Goal: Complete application form

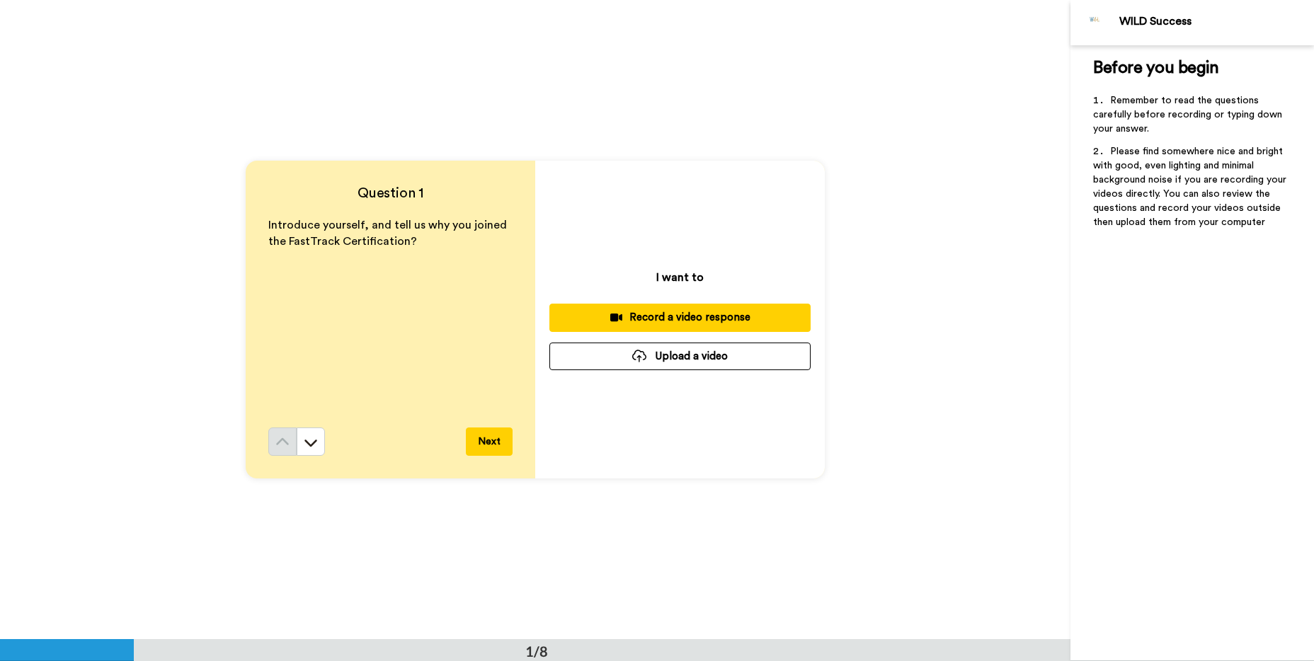
click at [310, 446] on icon at bounding box center [310, 443] width 13 height 7
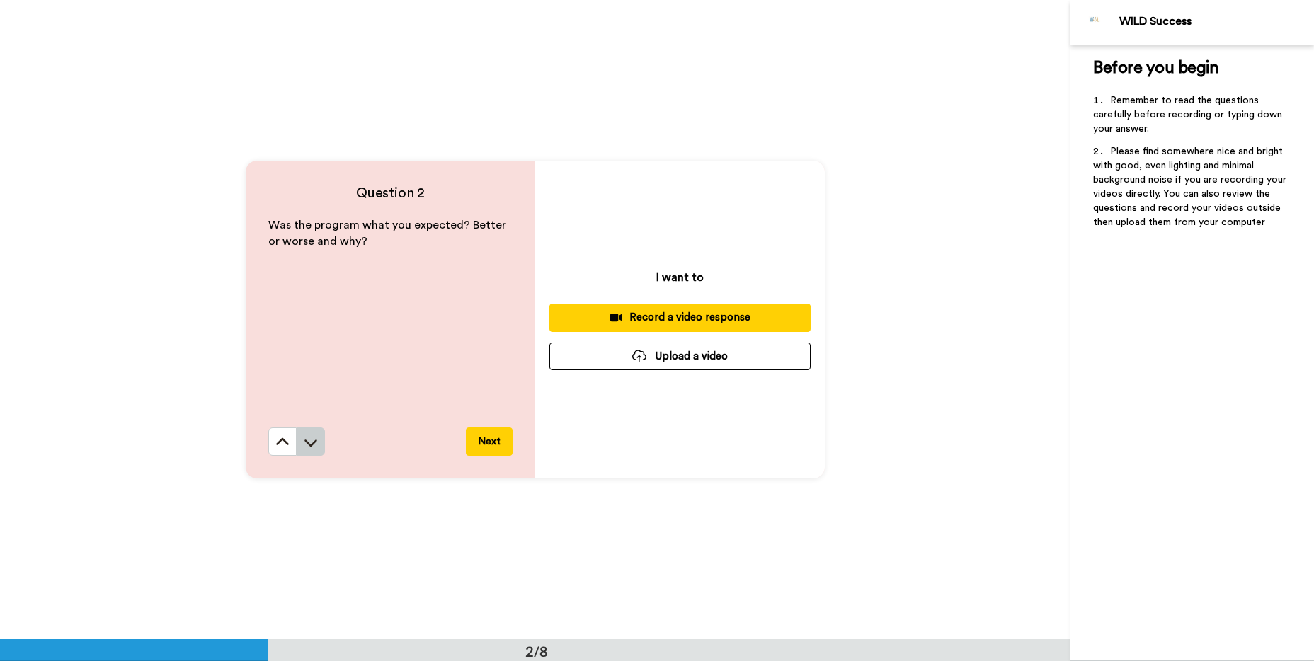
scroll to position [640, 0]
click at [279, 443] on icon at bounding box center [282, 442] width 14 height 14
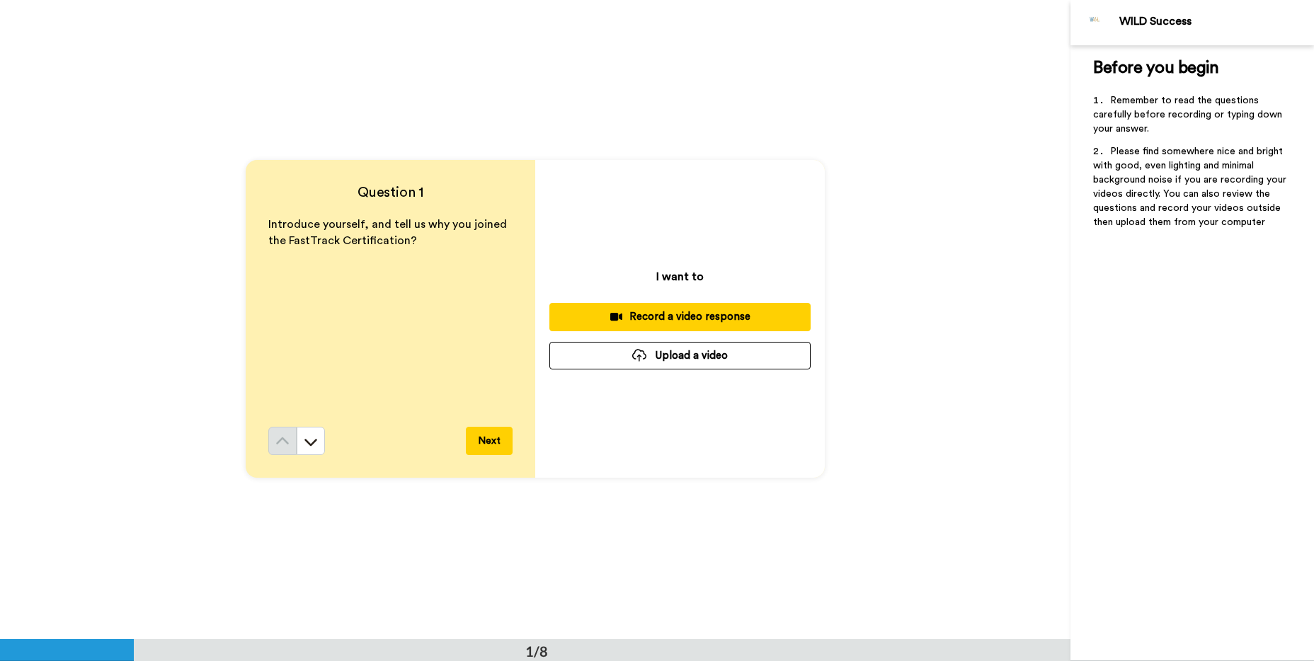
scroll to position [0, 0]
click at [310, 445] on icon at bounding box center [310, 443] width 13 height 7
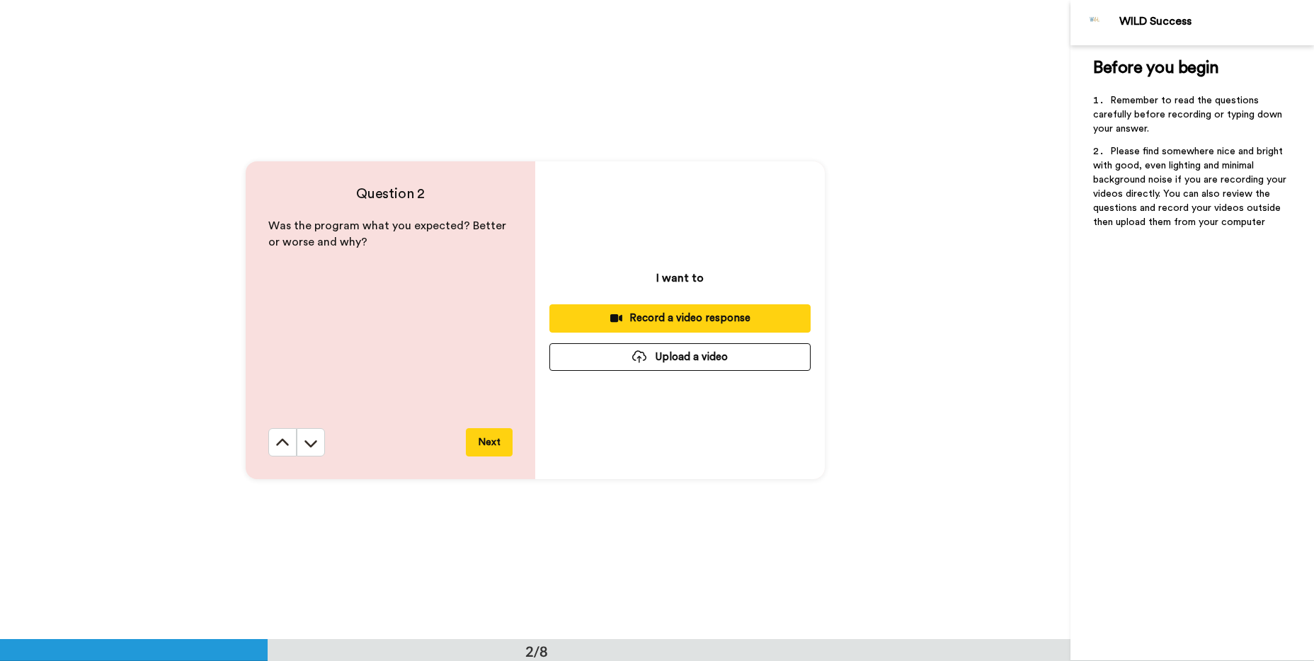
scroll to position [640, 0]
drag, startPoint x: 310, startPoint y: 445, endPoint x: 367, endPoint y: 421, distance: 62.5
click at [367, 421] on div "Question 2 Was the program what you expected? Better or worse and why? Next" at bounding box center [391, 319] width 290 height 318
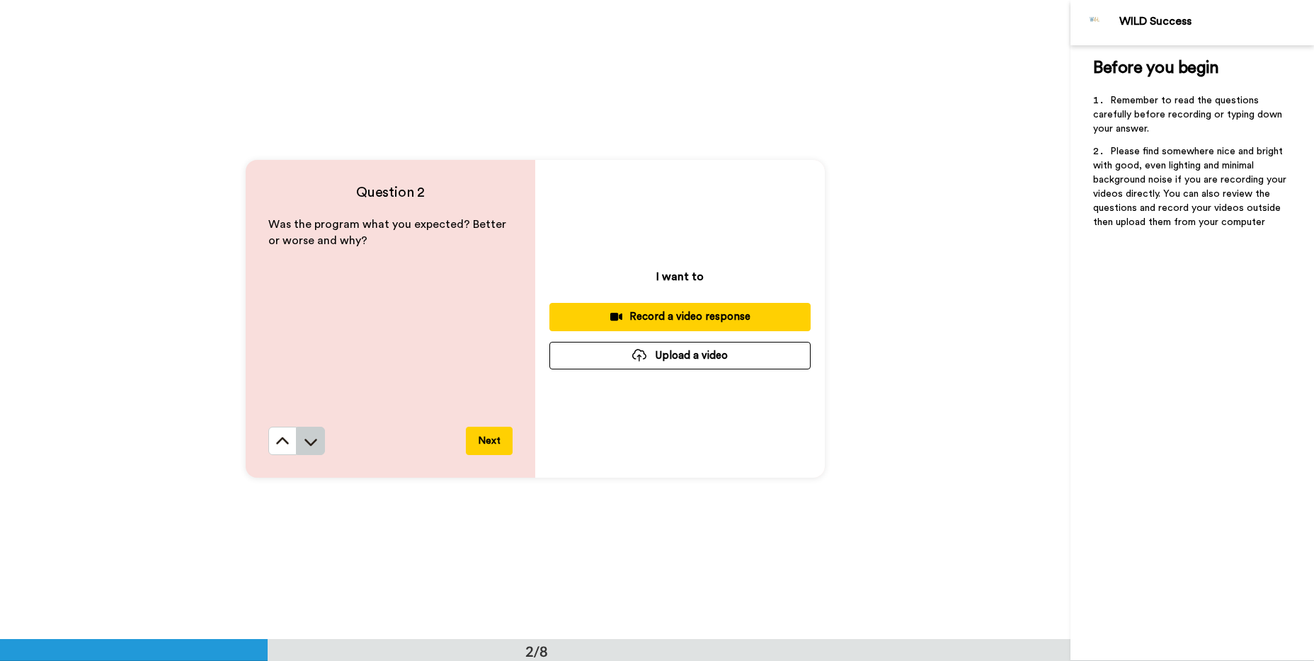
click at [312, 443] on icon at bounding box center [310, 442] width 13 height 7
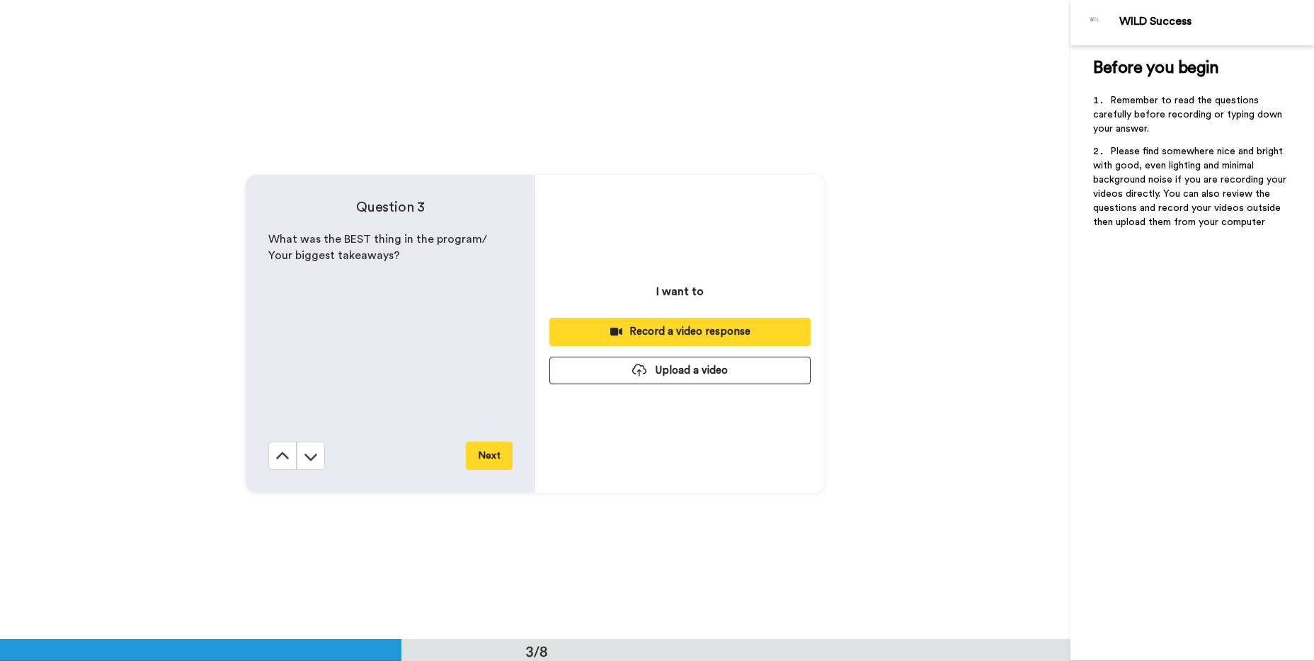
scroll to position [1280, 0]
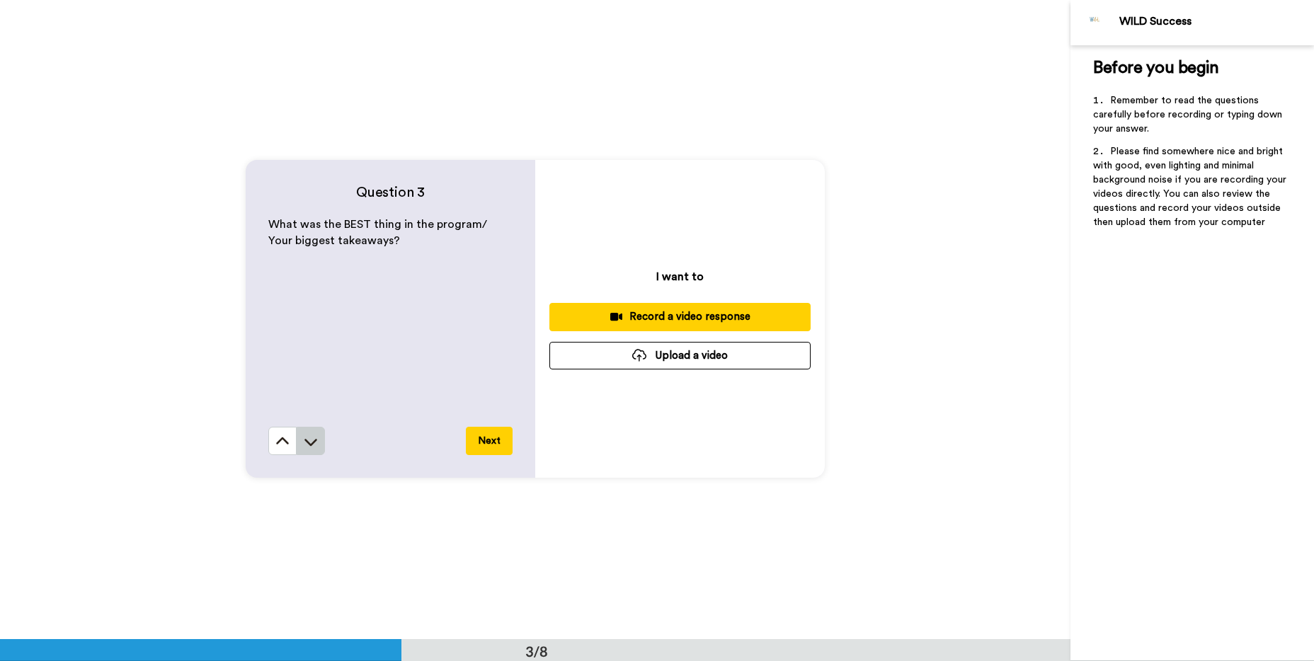
click at [311, 445] on icon at bounding box center [310, 442] width 13 height 7
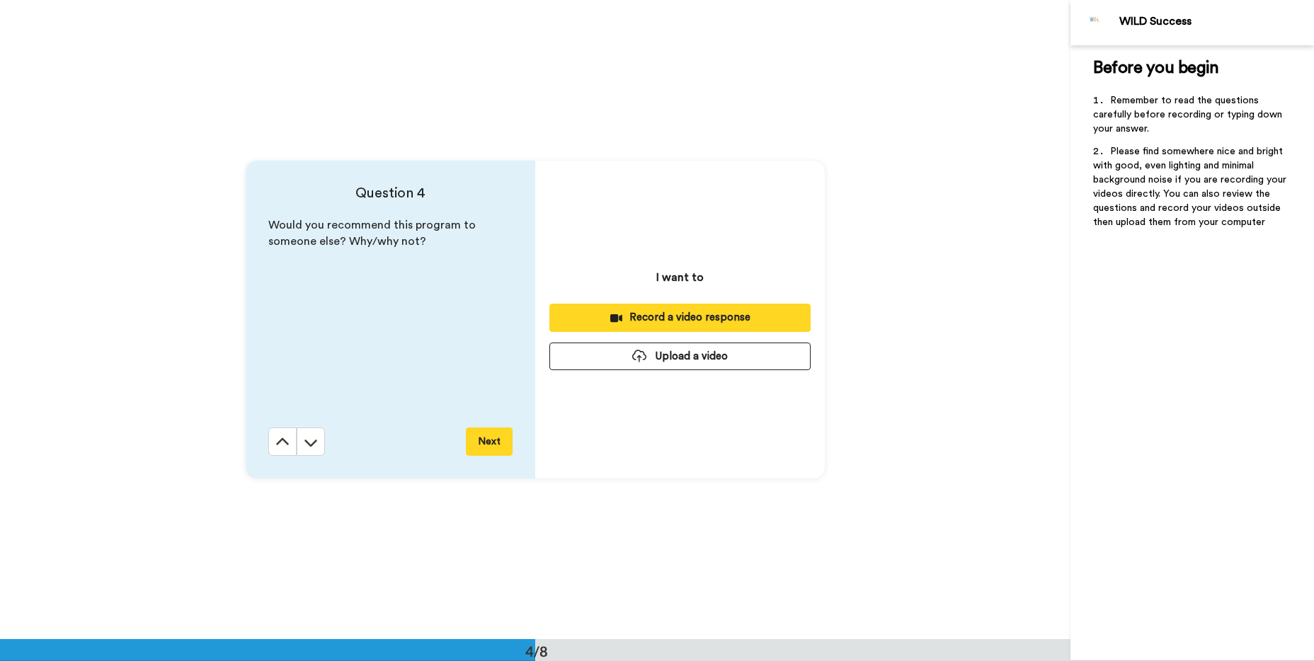
scroll to position [1919, 0]
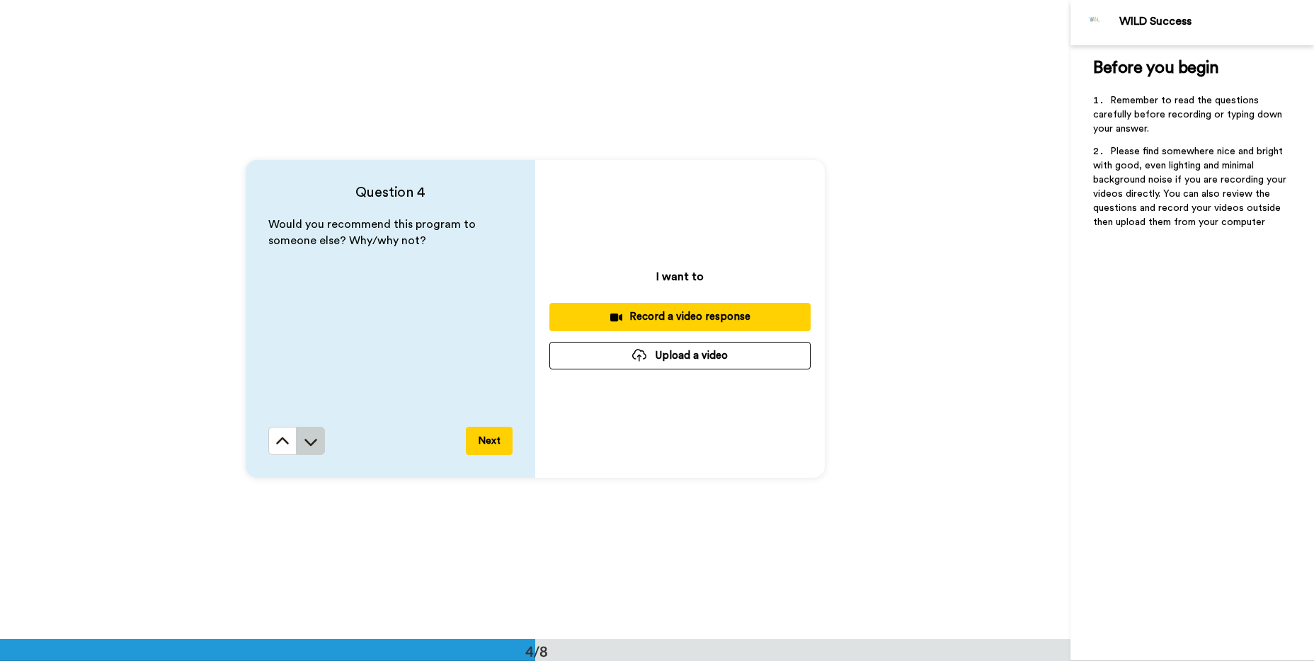
click at [311, 447] on icon at bounding box center [311, 442] width 14 height 14
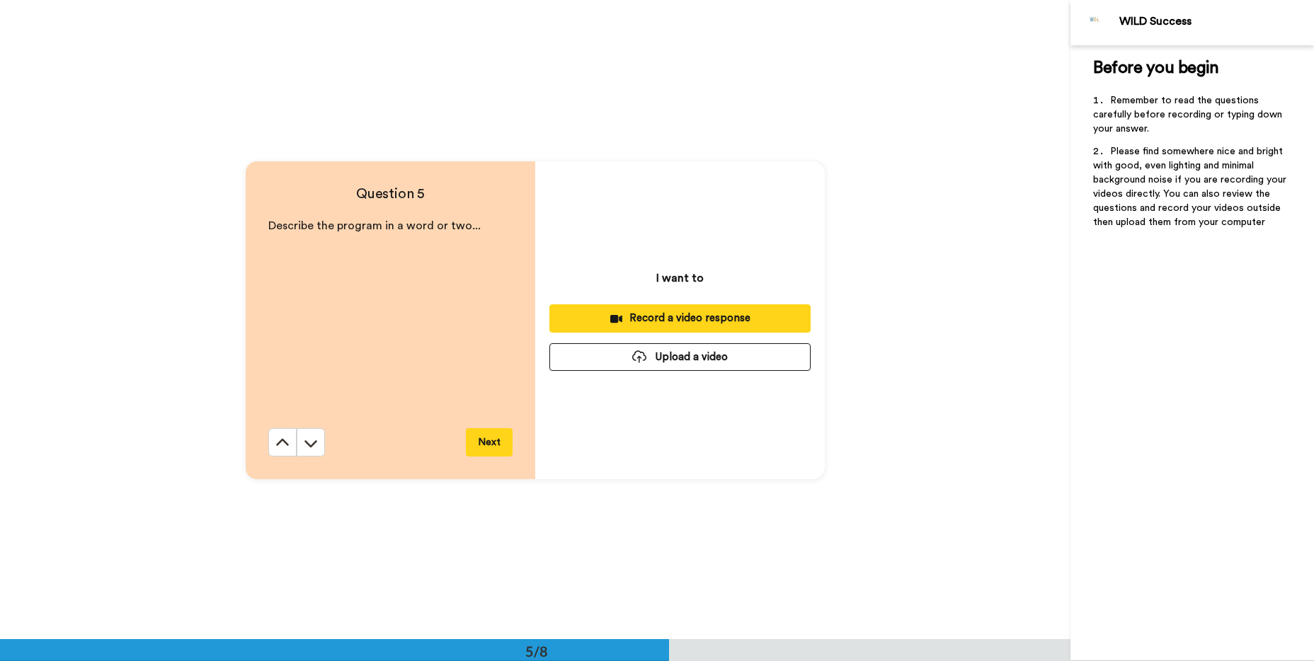
scroll to position [2558, 0]
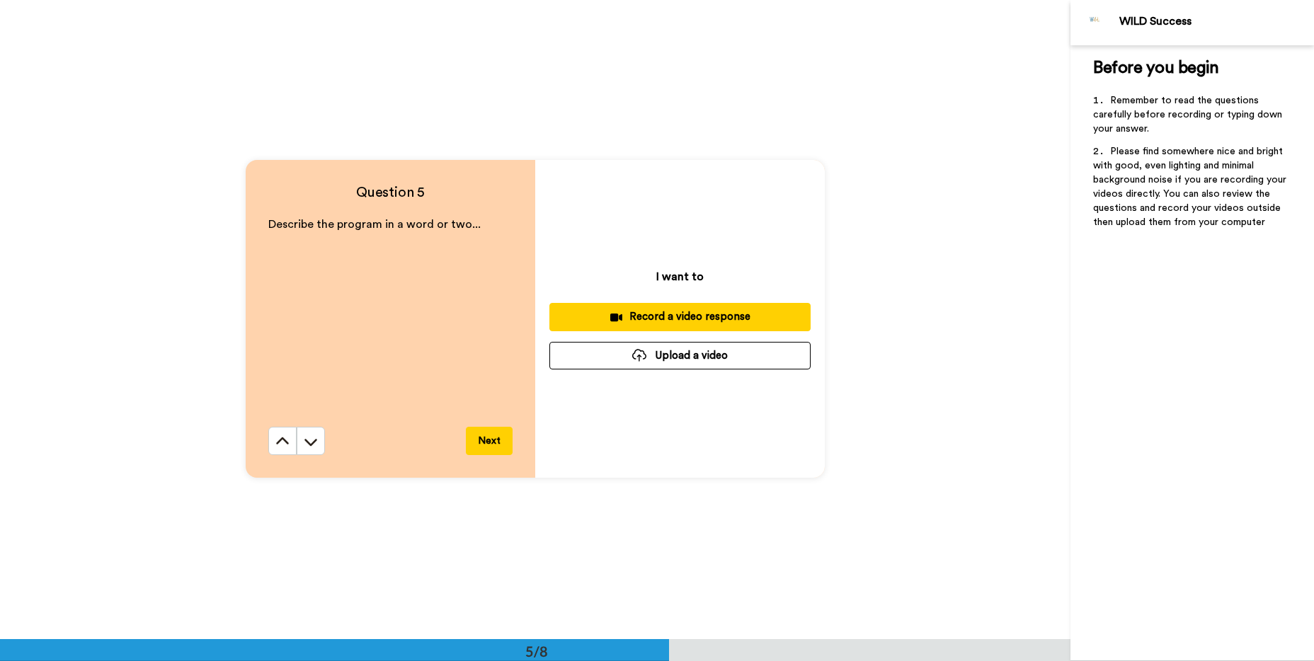
click at [313, 447] on icon at bounding box center [311, 442] width 14 height 14
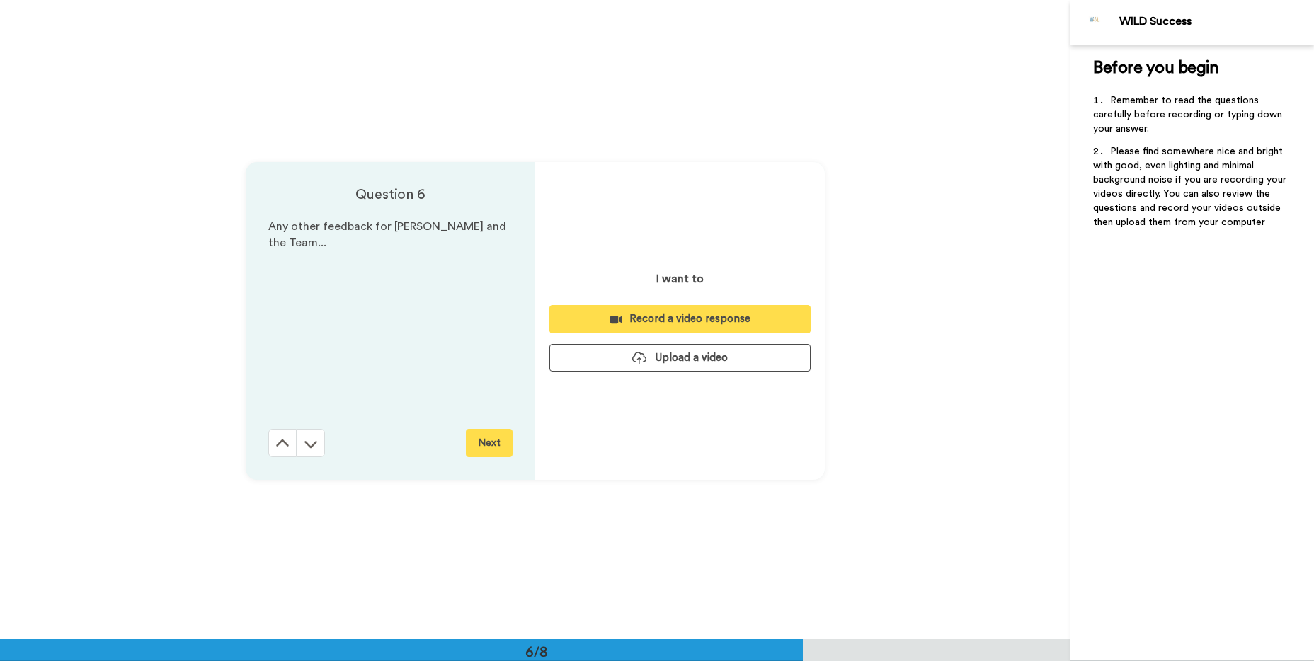
scroll to position [3198, 0]
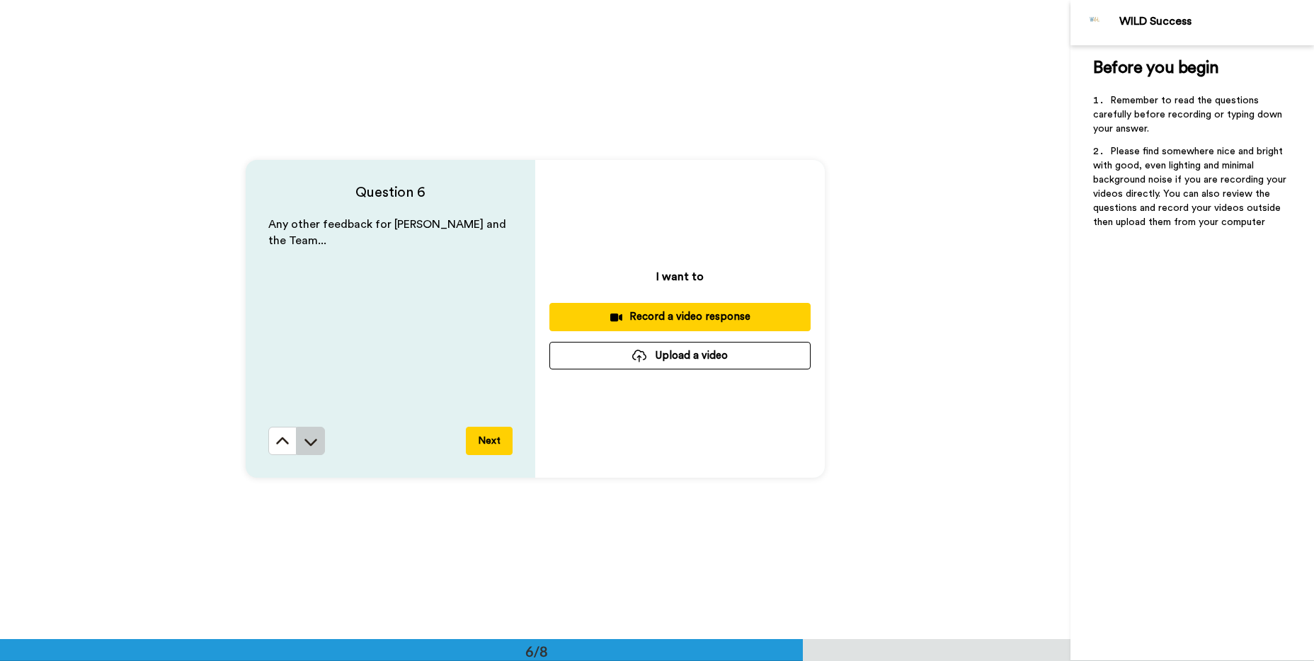
click at [313, 440] on icon at bounding box center [311, 442] width 14 height 14
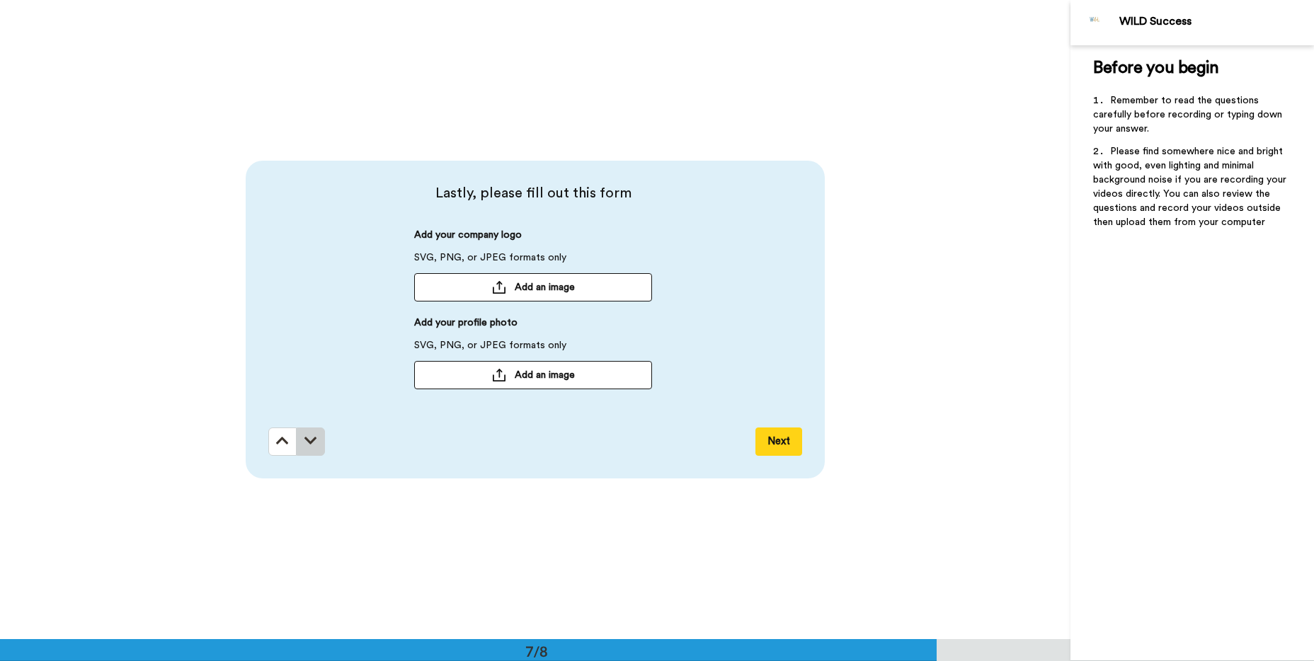
scroll to position [3837, 0]
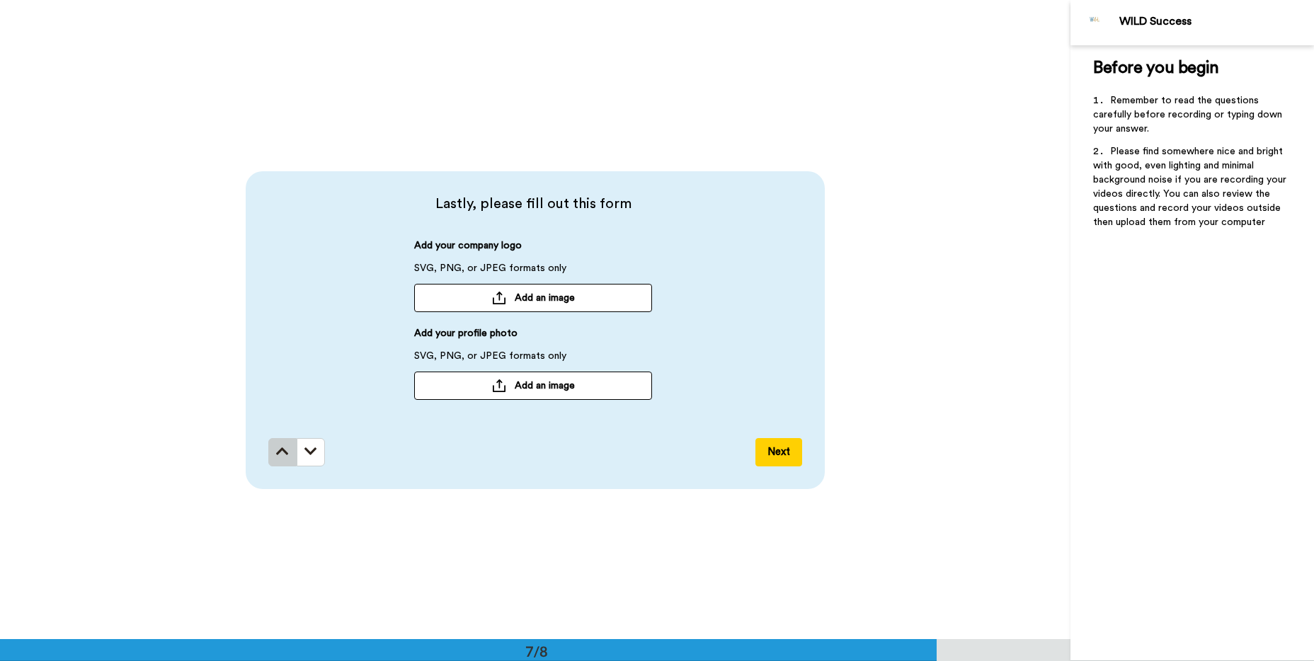
click at [285, 454] on icon at bounding box center [282, 452] width 13 height 14
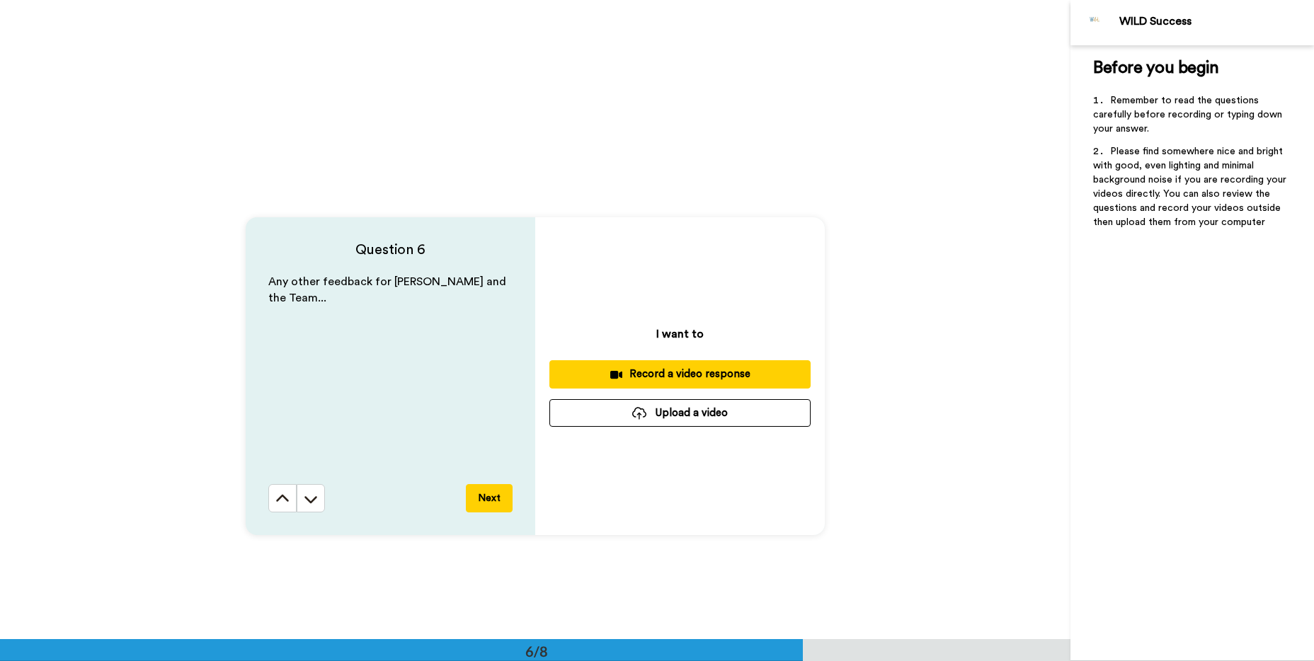
scroll to position [3134, 0]
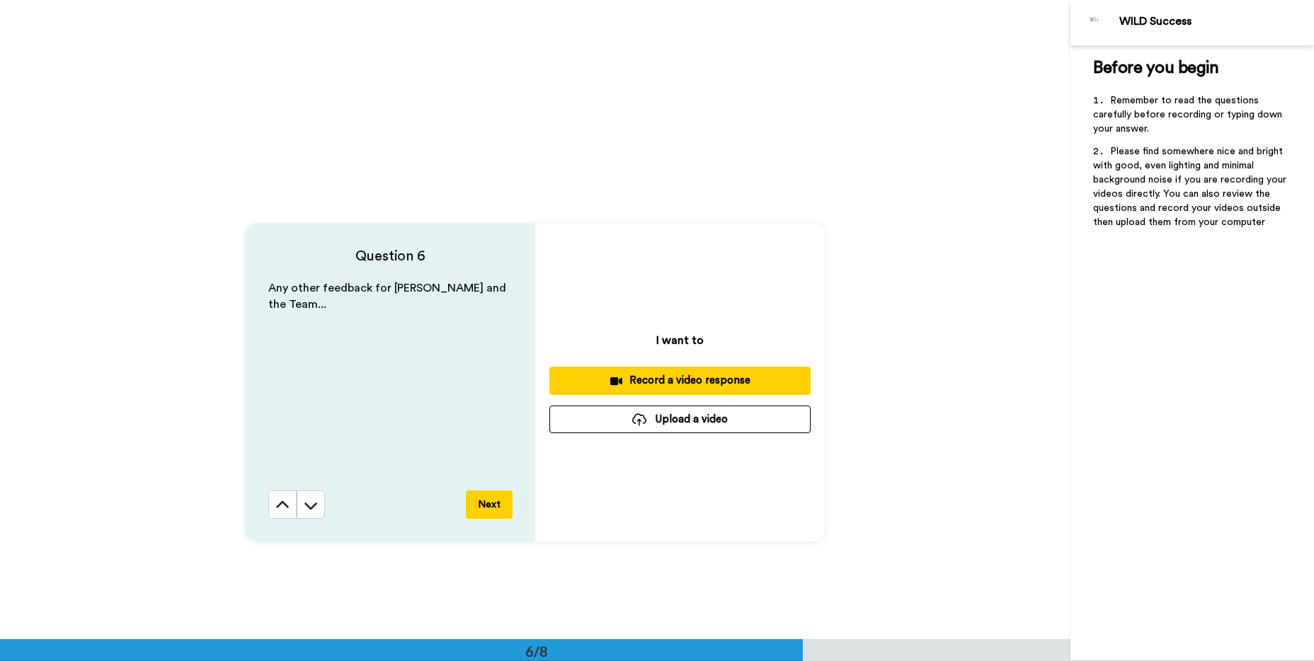
click at [281, 502] on icon at bounding box center [282, 504] width 13 height 7
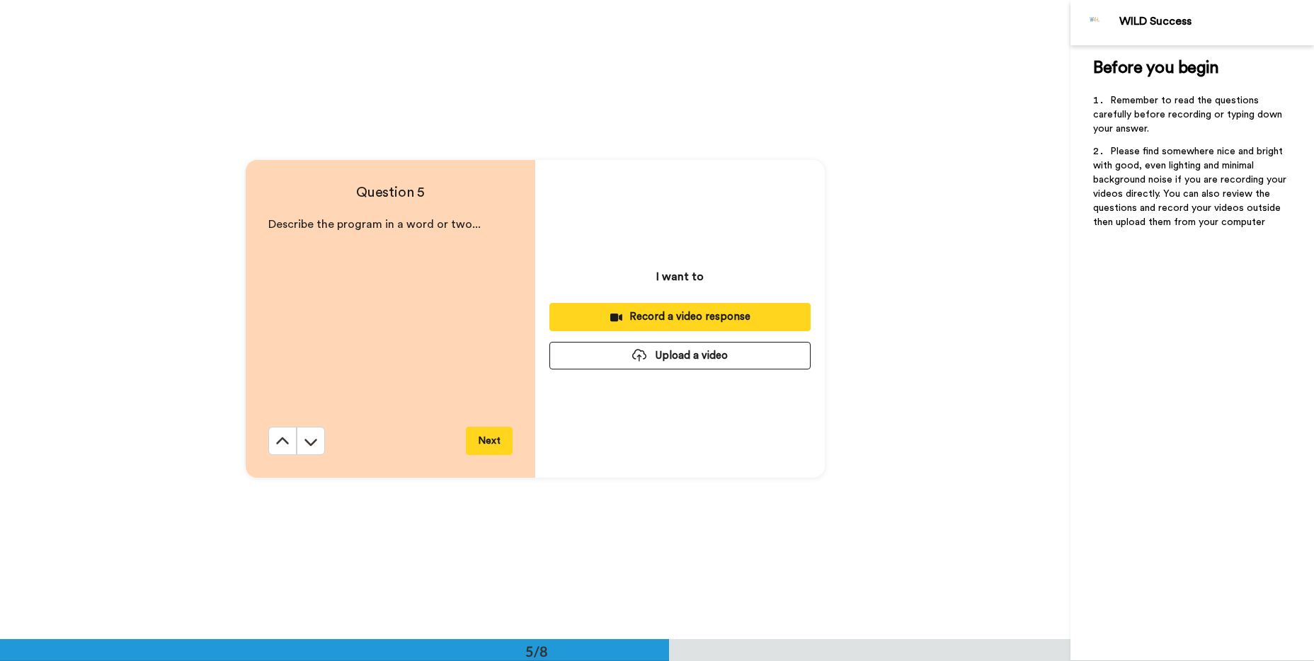
click at [281, 502] on div "Question 5 Describe the program in a word or two... Next I want to Record a vid…" at bounding box center [535, 318] width 1071 height 639
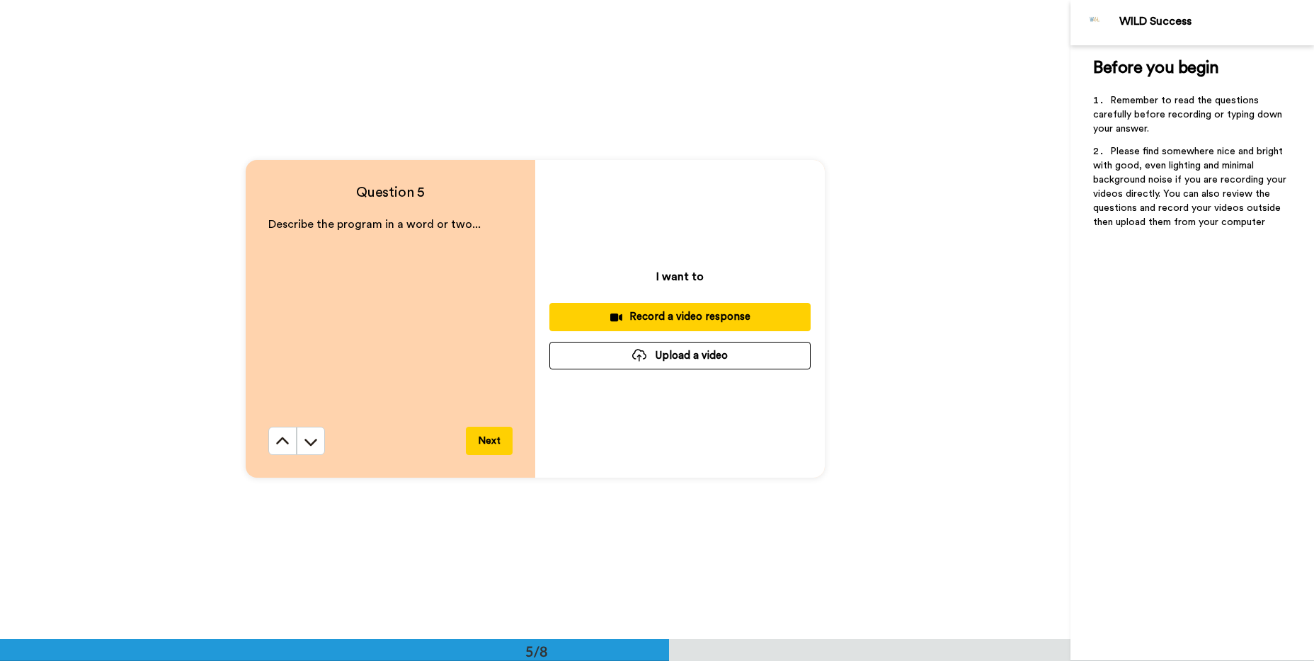
click at [283, 447] on icon at bounding box center [282, 442] width 14 height 14
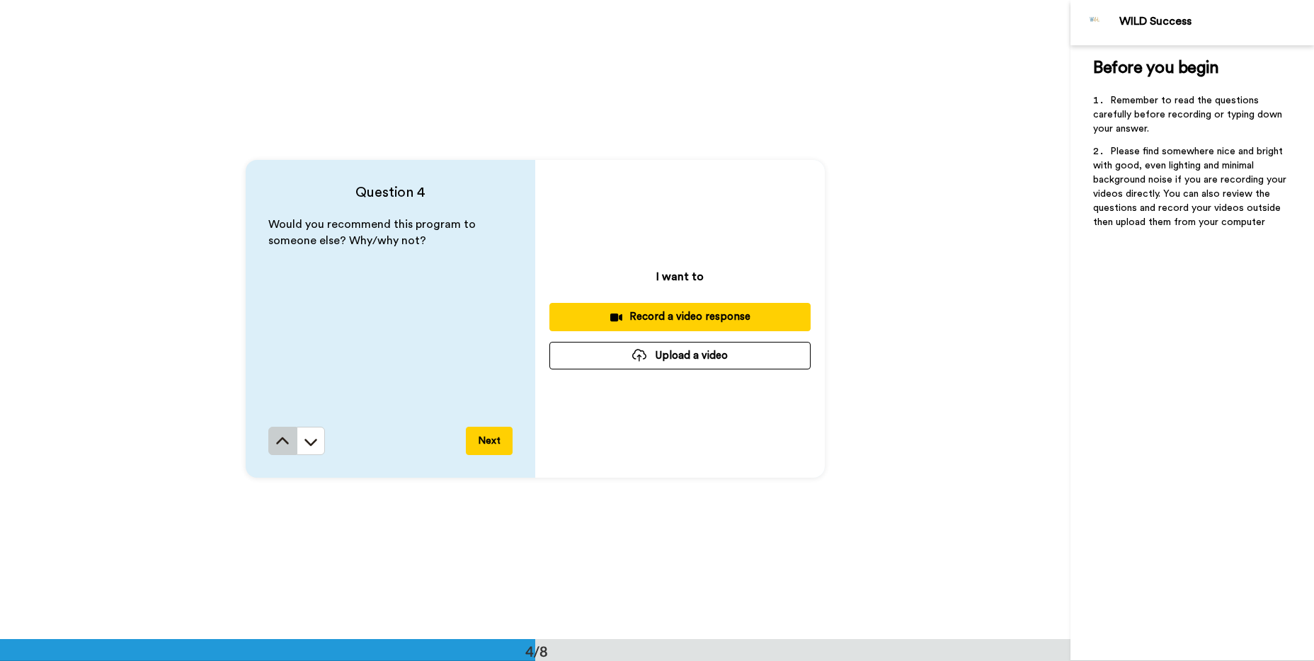
click at [282, 445] on icon at bounding box center [282, 442] width 14 height 14
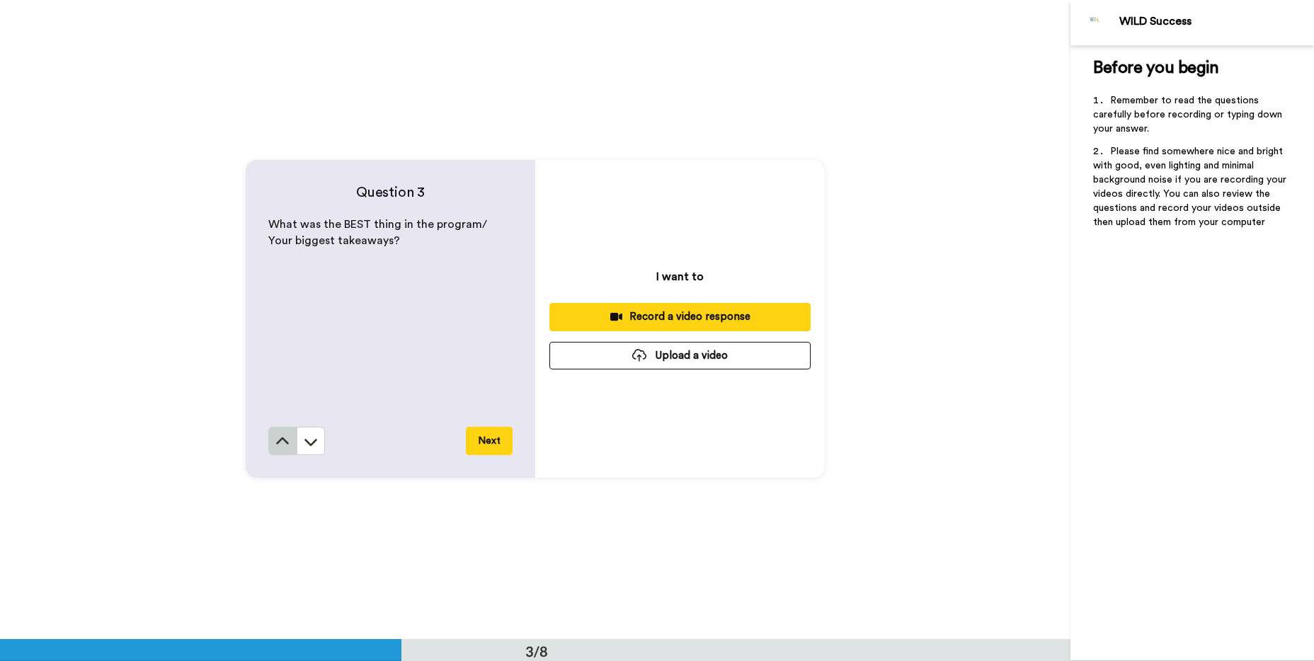
click at [282, 445] on icon at bounding box center [282, 442] width 14 height 14
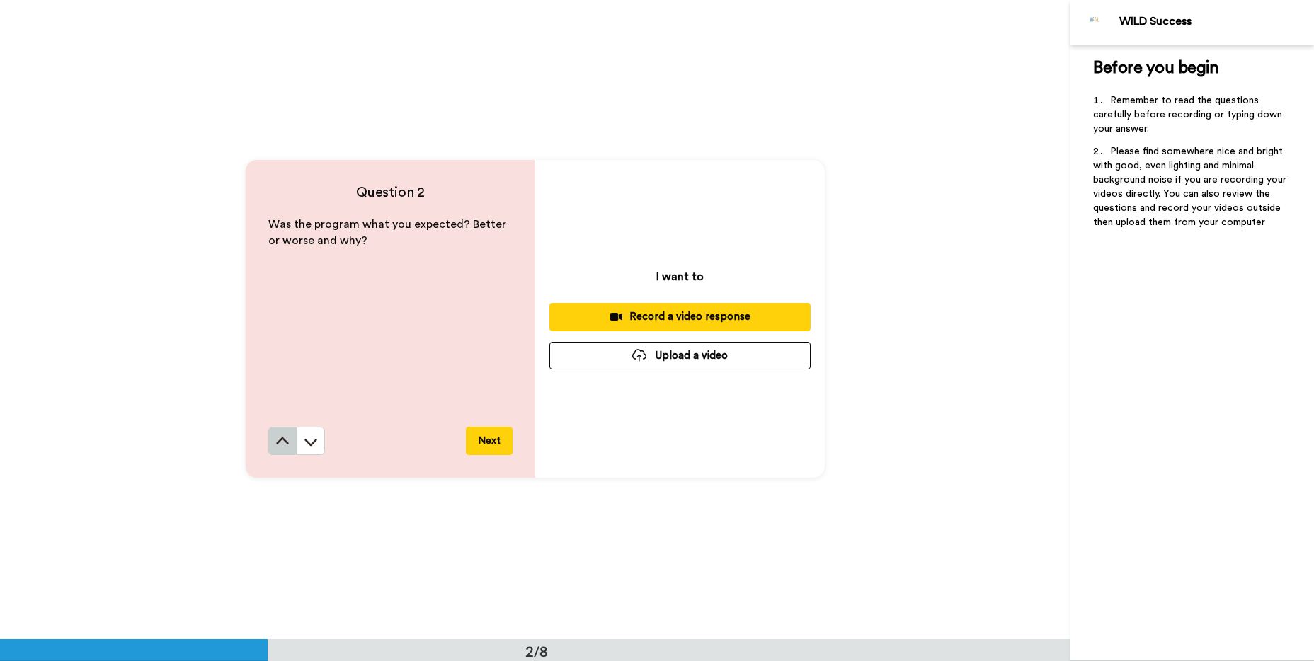
click at [282, 445] on icon at bounding box center [282, 442] width 14 height 14
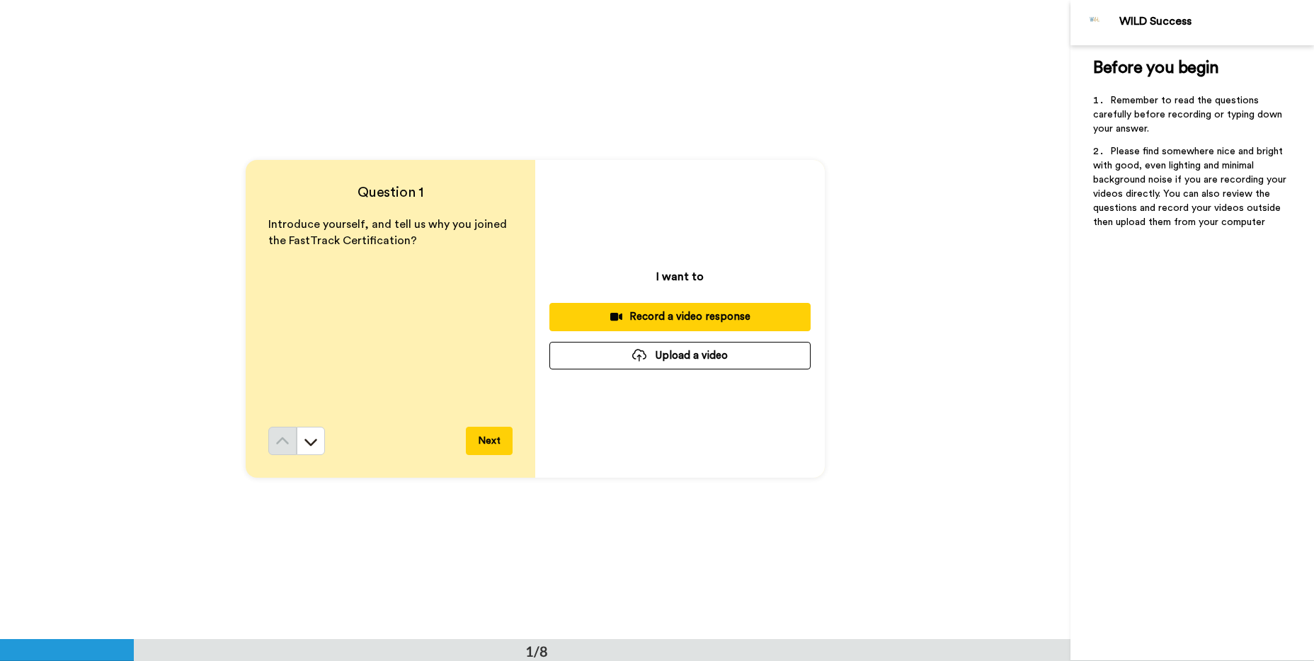
scroll to position [0, 0]
